Goal: Obtain resource: Obtain resource

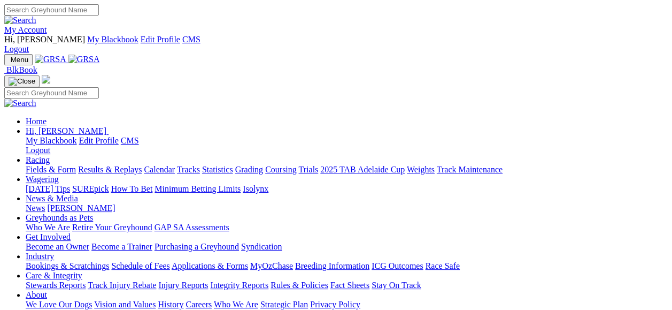
click at [248, 261] on link "Applications & Forms" at bounding box center [210, 265] width 77 height 9
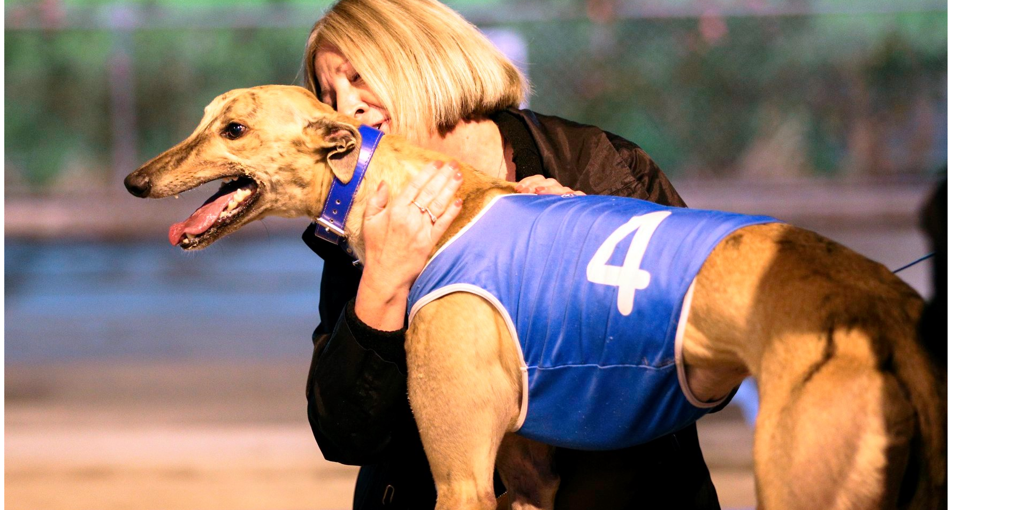
scroll to position [535, 0]
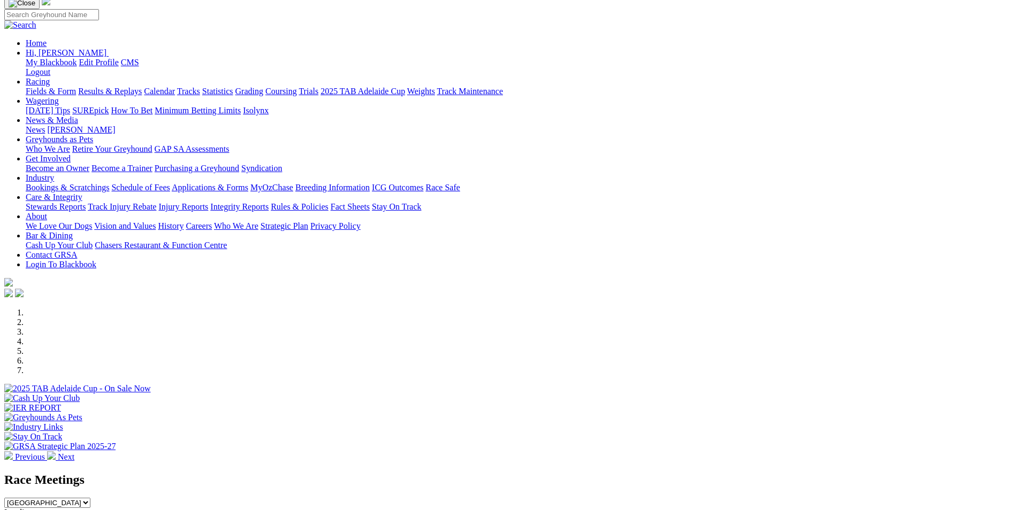
scroll to position [160, 0]
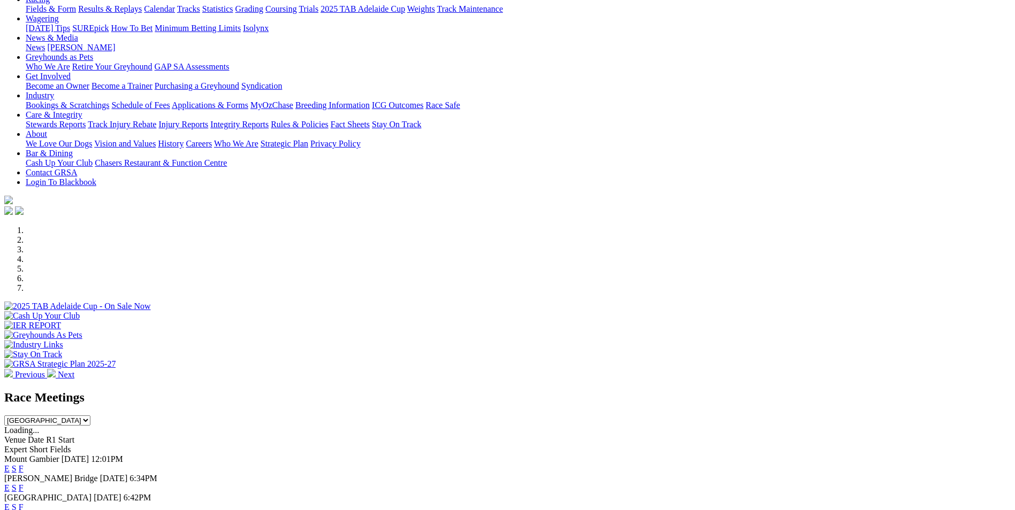
click at [10, 503] on link "E" at bounding box center [6, 507] width 5 height 9
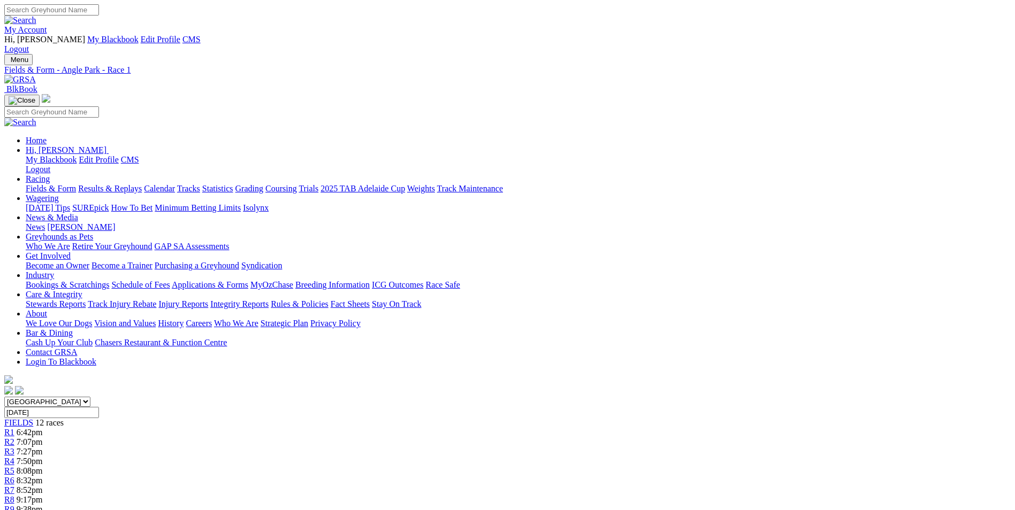
click at [36, 75] on img at bounding box center [20, 80] width 32 height 10
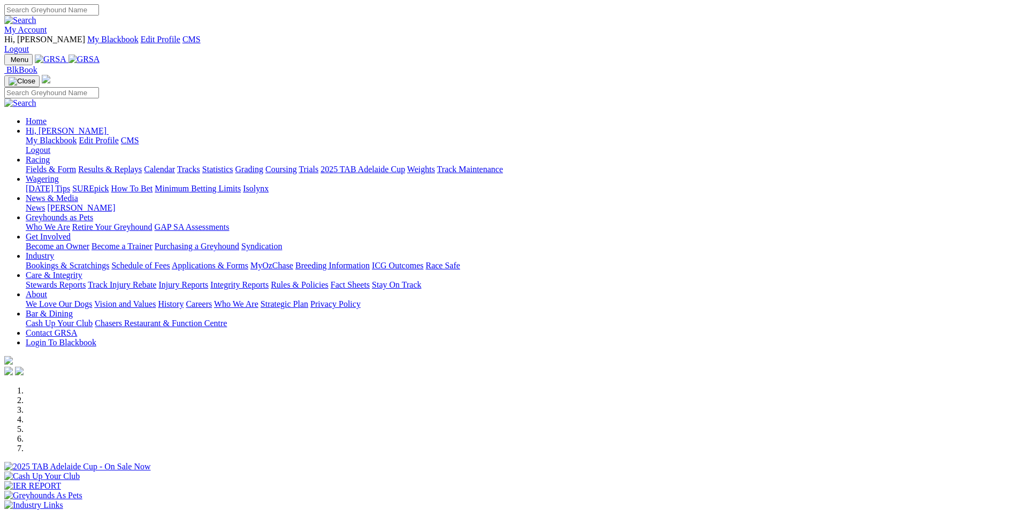
scroll to position [107, 0]
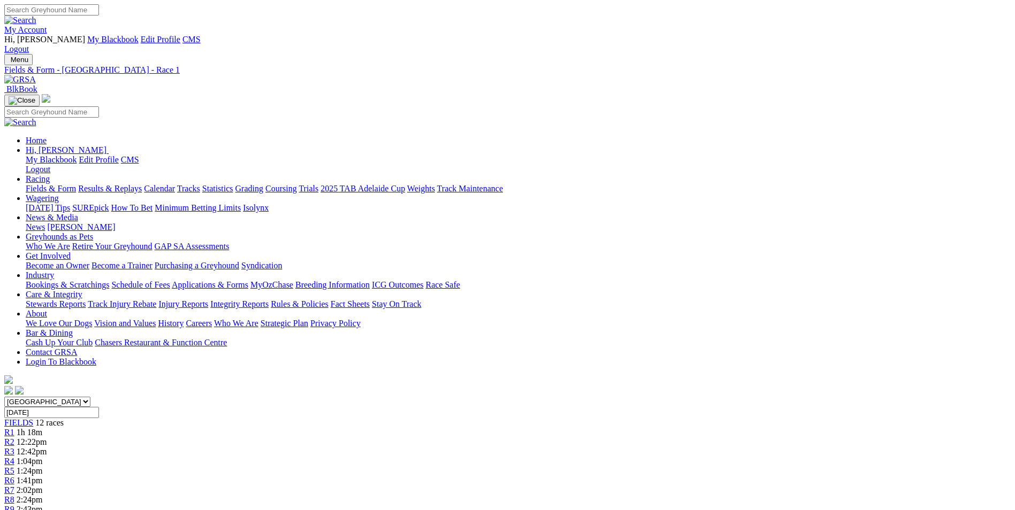
click at [36, 75] on img at bounding box center [20, 80] width 32 height 10
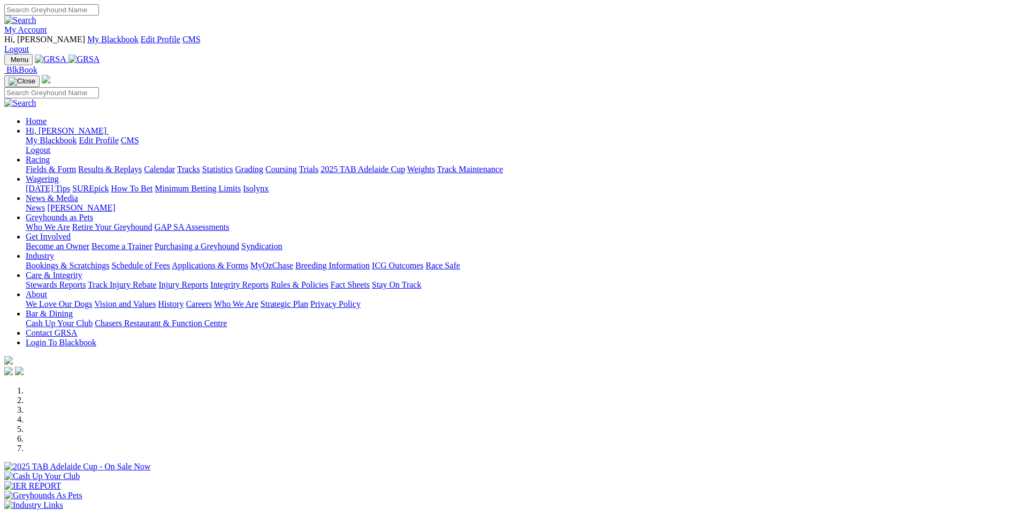
scroll to position [214, 0]
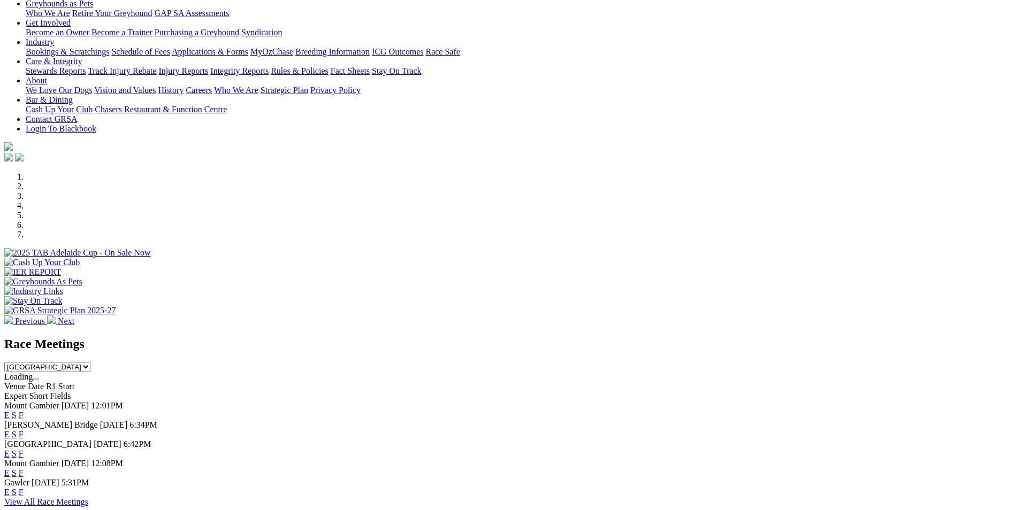
click at [10, 430] on link "E" at bounding box center [6, 434] width 5 height 9
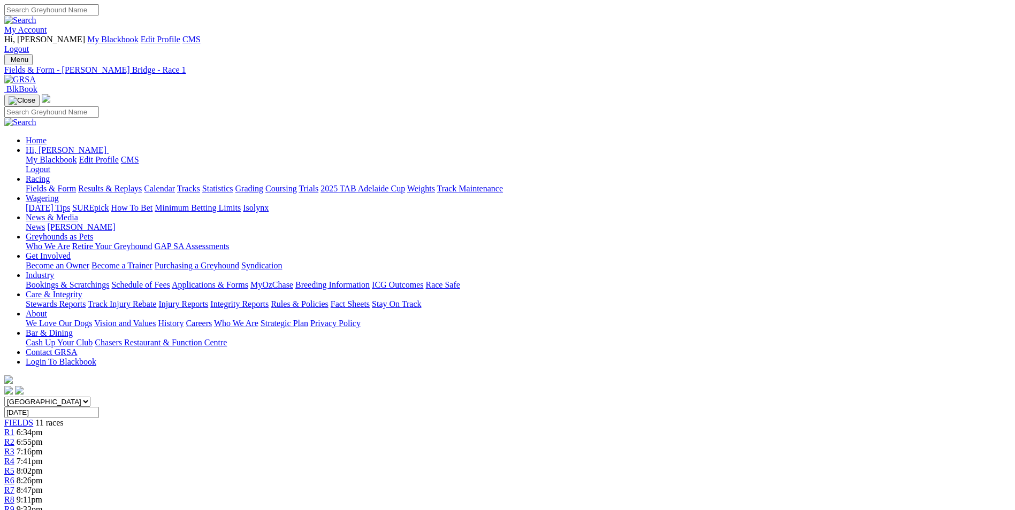
click at [36, 75] on img at bounding box center [20, 80] width 32 height 10
